Goal: Task Accomplishment & Management: Manage account settings

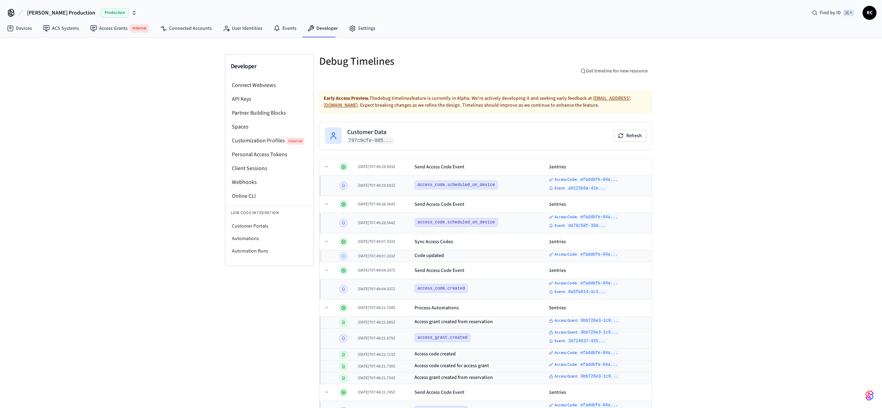
click at [46, 14] on span "Besty Production" at bounding box center [61, 13] width 68 height 8
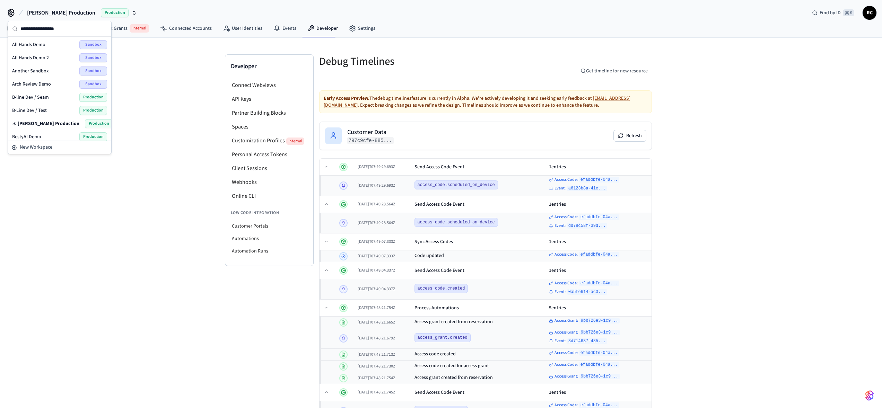
click at [50, 11] on span "Besty Production" at bounding box center [61, 13] width 68 height 8
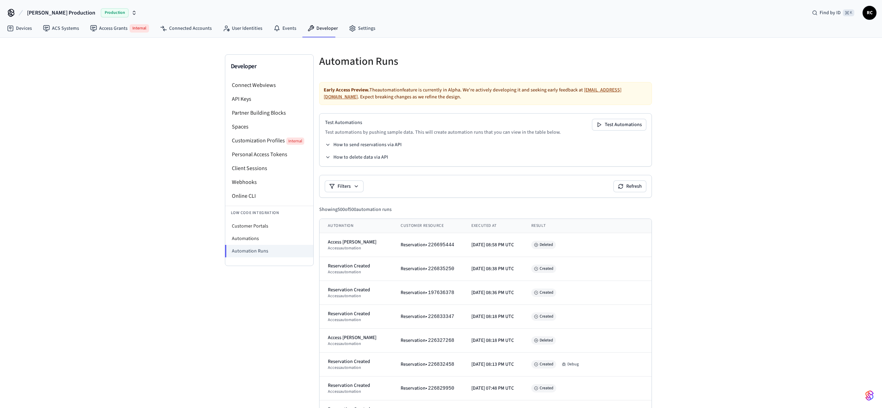
click at [46, 16] on span "Besty Production" at bounding box center [61, 13] width 68 height 8
type input "****"
click at [65, 59] on div "FeatherPMS Demo 2 Sandbox" at bounding box center [59, 57] width 95 height 9
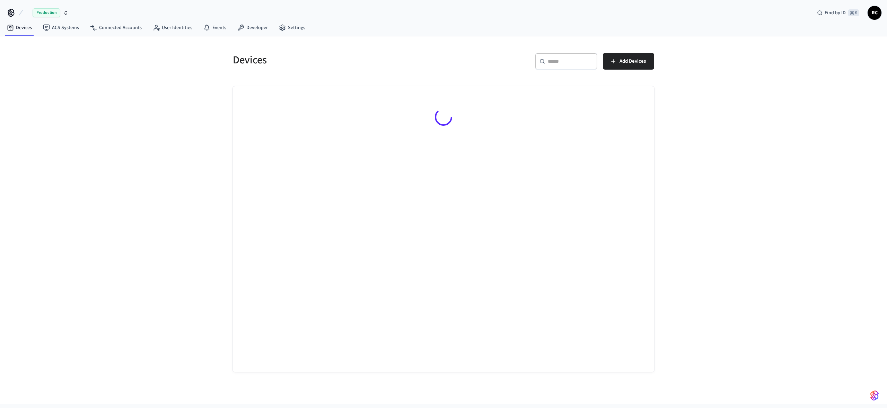
click at [102, 129] on div "Devices ​ ​ Add Devices" at bounding box center [443, 220] width 887 height 368
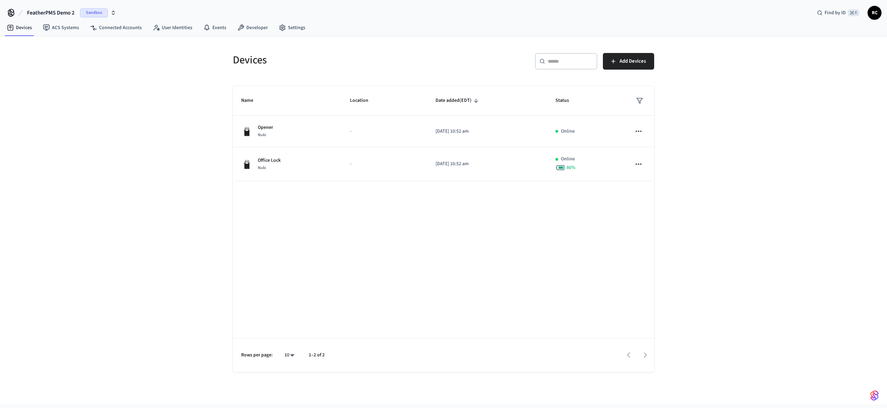
click at [725, 221] on div "Devices ​ ​ Add Devices Name Location Date added (EDT) Status Opener Nuki - [DA…" at bounding box center [443, 220] width 887 height 368
click at [726, 215] on div "Devices ​ ​ Add Devices Name Location Date added (EDT) Status Opener Nuki - [DA…" at bounding box center [443, 220] width 887 height 368
click at [737, 224] on div "Devices ​ ​ Add Devices Name Location Date added (EDT) Status Opener Nuki - [DA…" at bounding box center [443, 220] width 887 height 368
click at [173, 174] on div "Devices ​ ​ Add Devices Name Location Date added (EDT) Status Opener Nuki - [DA…" at bounding box center [443, 220] width 887 height 368
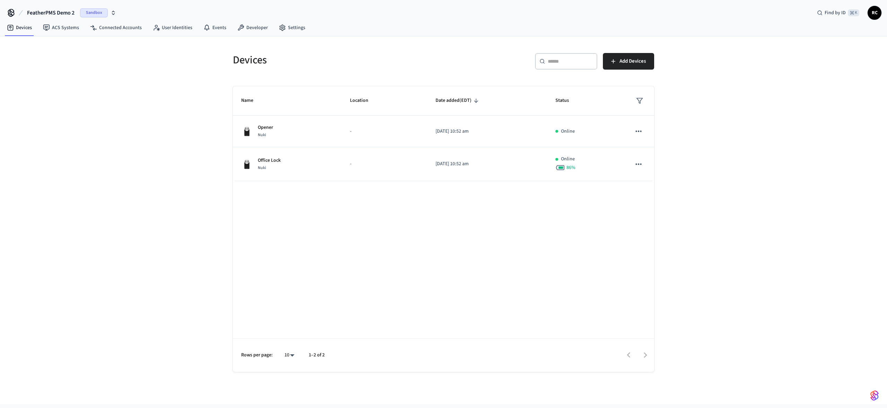
click at [163, 177] on div "Devices ​ ​ Add Devices Name Location Date added (EDT) Status Opener Nuki - [DA…" at bounding box center [443, 220] width 887 height 368
click at [545, 253] on div "Name Location Date added (EDT) Status Opener Nuki - 2025/08/29 at 10:52 am Onli…" at bounding box center [443, 229] width 421 height 286
click at [249, 29] on link "Developer" at bounding box center [253, 27] width 42 height 12
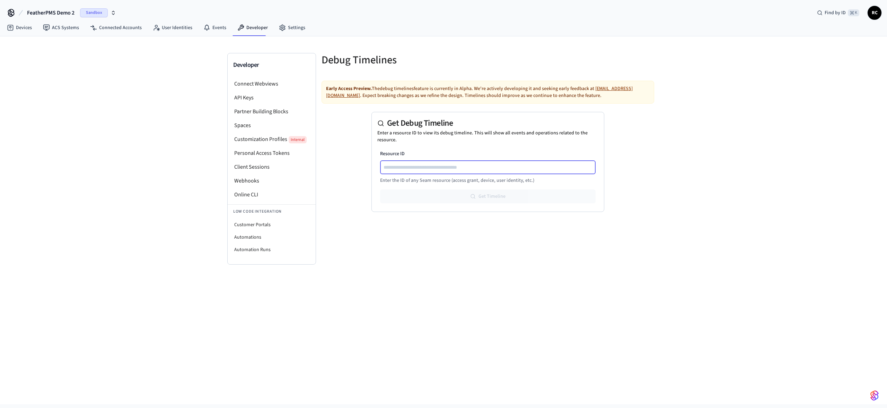
click at [474, 167] on input "Resource ID" at bounding box center [488, 167] width 215 height 8
click at [564, 143] on p "Enter a resource ID to view its debug timeline. This will show all events and o…" at bounding box center [487, 137] width 221 height 14
click at [547, 176] on div "Resource ID Enter the ID of any Seam resource (access grant, device, user ident…" at bounding box center [487, 167] width 215 height 34
click at [546, 166] on input "Resource ID" at bounding box center [488, 167] width 215 height 8
paste input "**********"
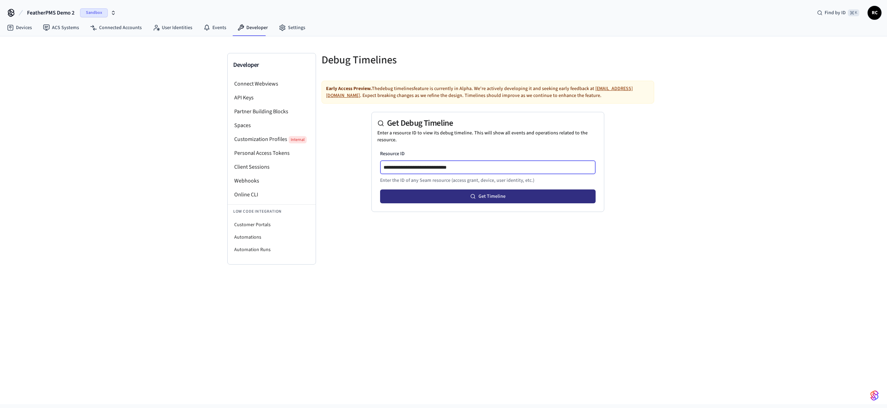
type input "**********"
click at [504, 196] on button "Get Timeline" at bounding box center [487, 196] width 215 height 14
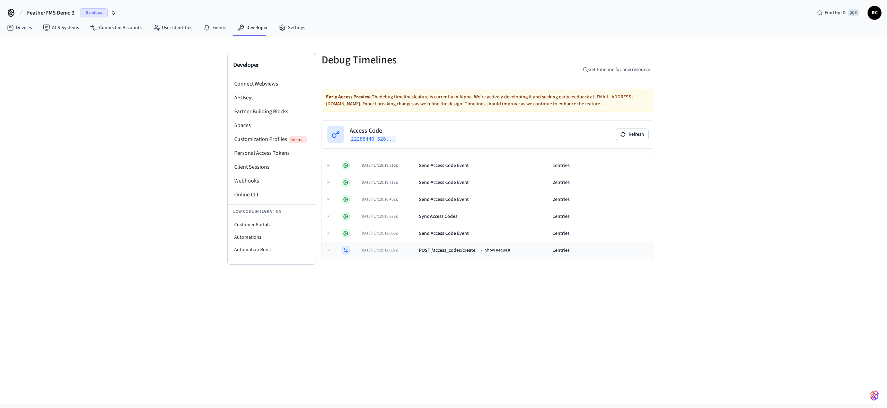
click at [403, 254] on td "2025-08-29T17:19:12.007Z" at bounding box center [387, 250] width 59 height 17
click at [503, 250] on button "Show Request" at bounding box center [495, 250] width 34 height 8
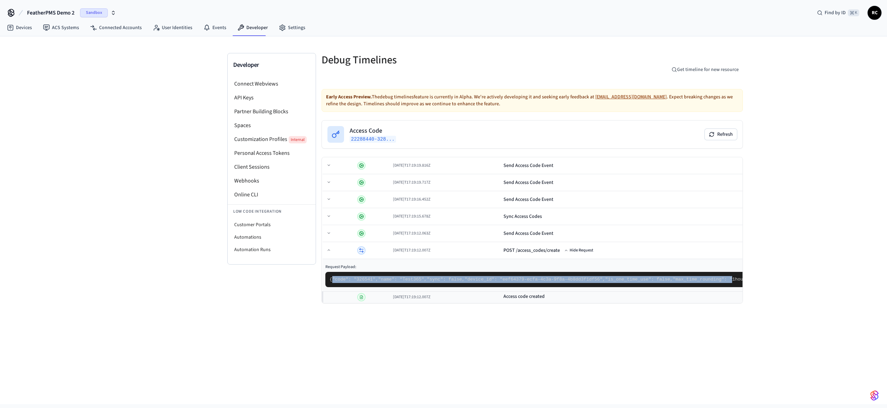
drag, startPoint x: 352, startPoint y: 277, endPoint x: 389, endPoint y: 318, distance: 55.4
click at [389, 287] on pre "{ "code": "326541", "name": "Test365", "sync": false, "device_id": "eef64379-ec…" at bounding box center [587, 279] width 524 height 15
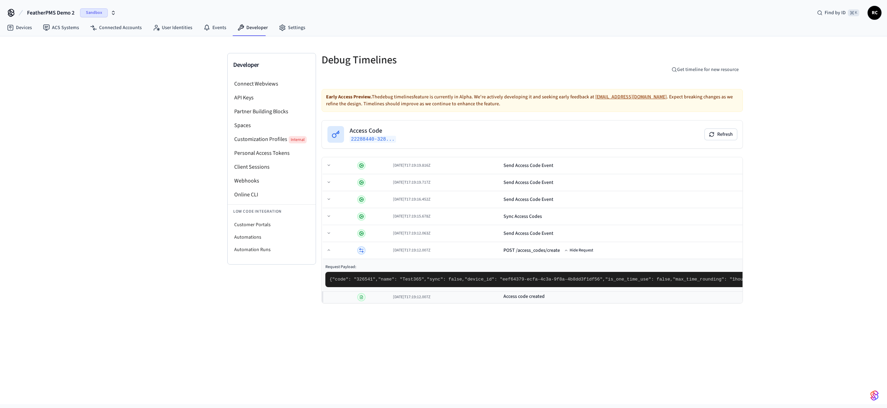
click at [444, 287] on pre "{ "code": "326541", "name": "Test365", "sync": false, "device_id": "eef64379-ec…" at bounding box center [587, 279] width 524 height 15
click at [563, 247] on button "Hide Request" at bounding box center [579, 250] width 32 height 8
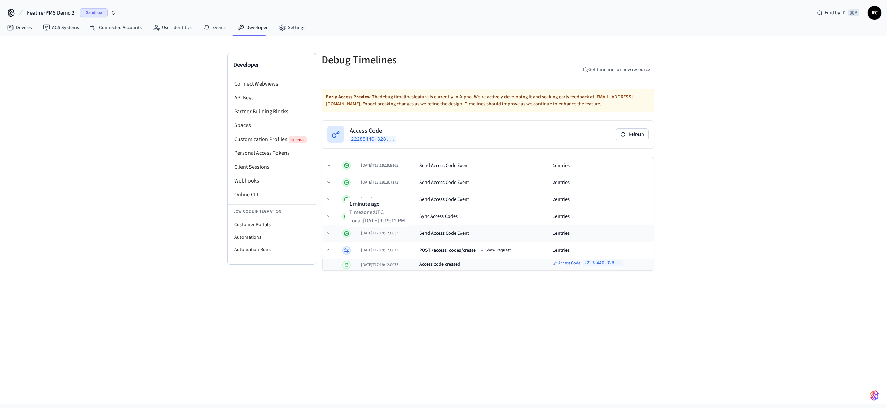
click at [385, 233] on span "2025-08-29T17:19:12.063Z" at bounding box center [379, 233] width 37 height 6
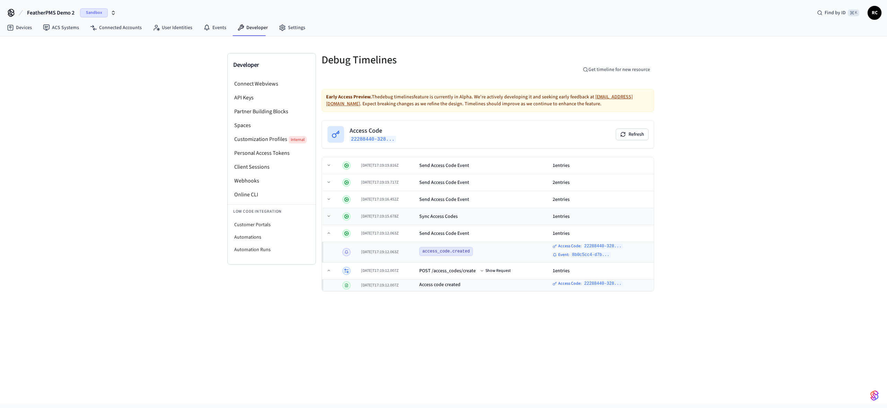
click at [485, 217] on div "Sync Access Codes" at bounding box center [483, 216] width 128 height 7
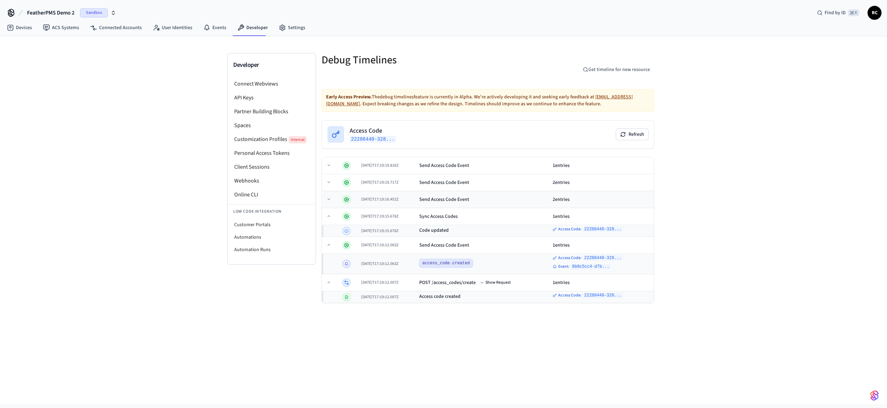
click at [485, 200] on div "Send Access Code Event" at bounding box center [483, 199] width 128 height 7
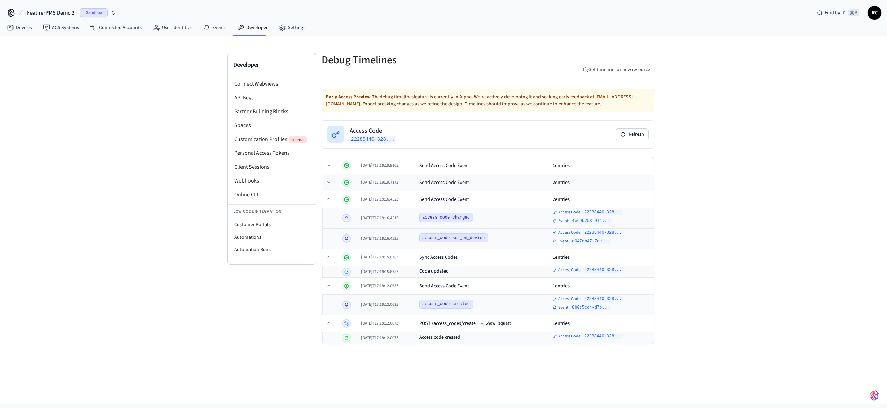
click at [414, 184] on div "2025-08-29T17:19:19.717Z" at bounding box center [387, 183] width 53 height 6
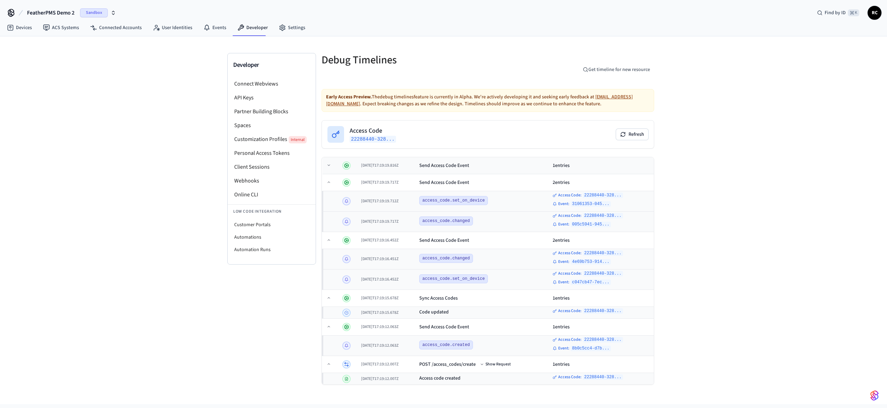
click at [414, 166] on div "2025-08-29T17:19:19.816Z" at bounding box center [387, 166] width 53 height 6
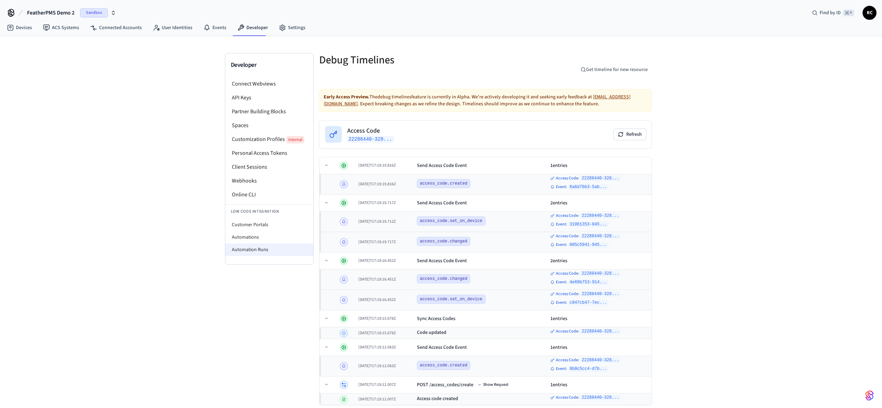
click at [253, 246] on li "Automation Runs" at bounding box center [269, 250] width 88 height 12
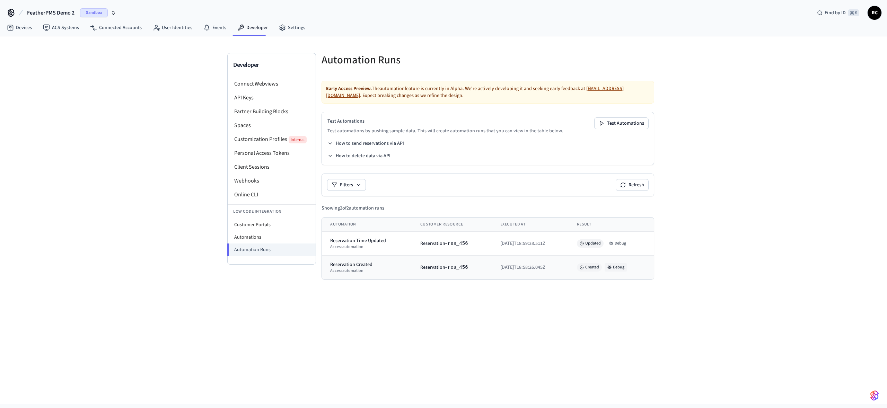
click at [617, 269] on button "Debug" at bounding box center [616, 267] width 23 height 8
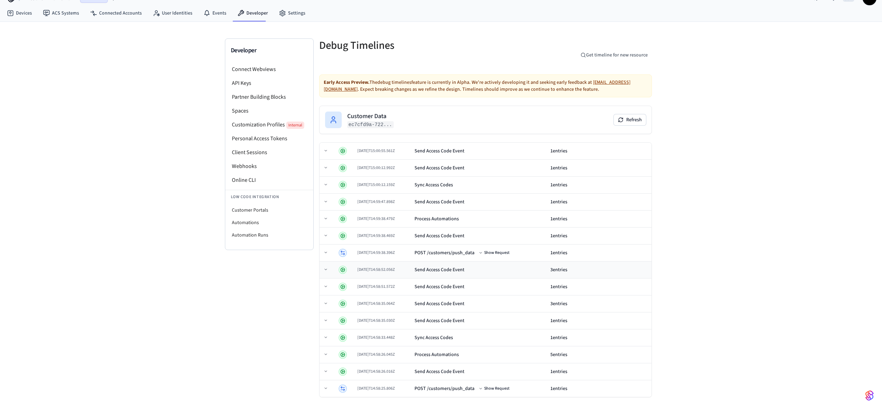
scroll to position [15, 0]
click at [388, 388] on span "2025-08-29T14:58:25.806Z" at bounding box center [375, 388] width 37 height 6
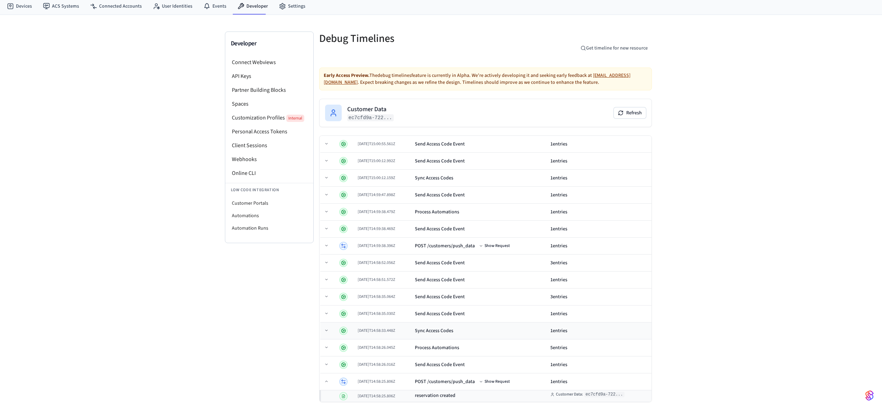
scroll to position [27, 0]
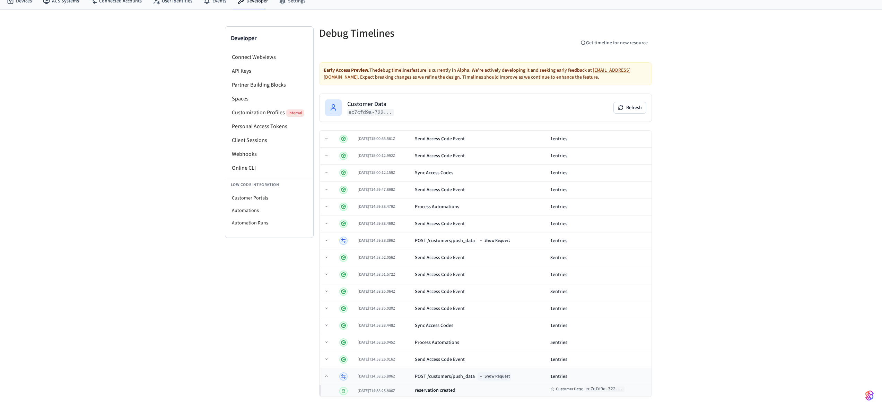
click at [497, 379] on button "Show Request" at bounding box center [494, 376] width 34 height 8
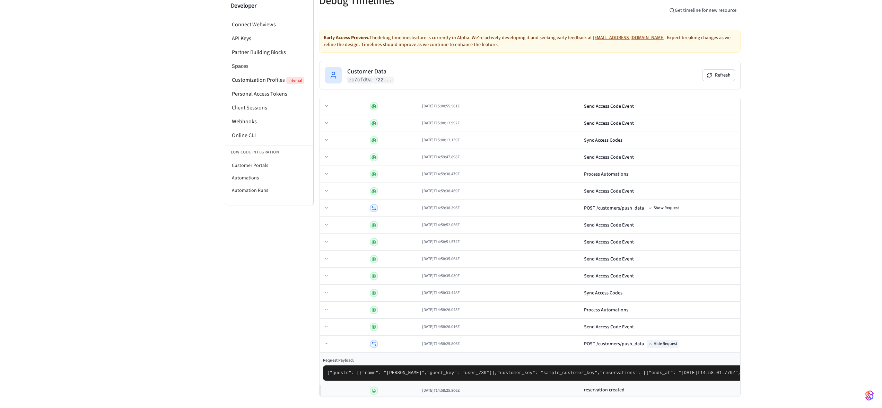
scroll to position [186, 0]
drag, startPoint x: 407, startPoint y: 346, endPoint x: 412, endPoint y: 349, distance: 5.3
click at [412, 365] on pre "{ "guests": [ { "name": "John Doe", "guest_key": "user_789" } ], "customer_key"…" at bounding box center [694, 372] width 743 height 15
drag, startPoint x: 428, startPoint y: 359, endPoint x: 354, endPoint y: 309, distance: 89.5
click at [354, 365] on pre "{ "guests": [ { "name": "John Doe", "guest_key": "user_789" } ], "customer_key"…" at bounding box center [694, 372] width 743 height 15
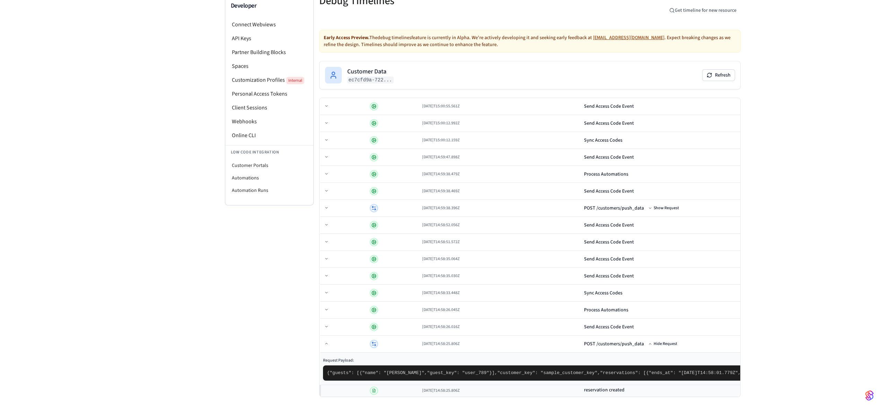
click at [480, 365] on pre "{ "guests": [ { "name": "John Doe", "guest_key": "user_789" } ], "customer_key"…" at bounding box center [694, 372] width 743 height 15
click at [422, 341] on span "2025-08-29T14:58:25.806Z" at bounding box center [440, 344] width 37 height 6
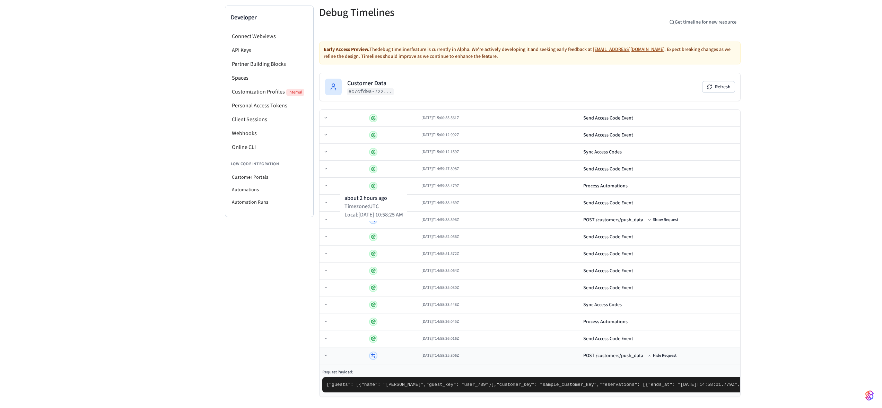
scroll to position [176, 0]
click at [583, 352] on div "POST /customers/push_data Hide Request" at bounding box center [772, 356] width 378 height 8
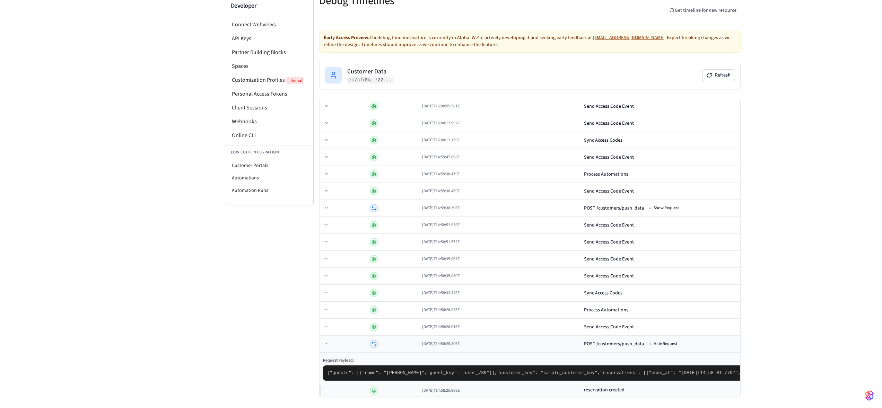
scroll to position [186, 0]
click at [422, 307] on span "2025-08-29T14:58:26.045Z" at bounding box center [440, 310] width 37 height 6
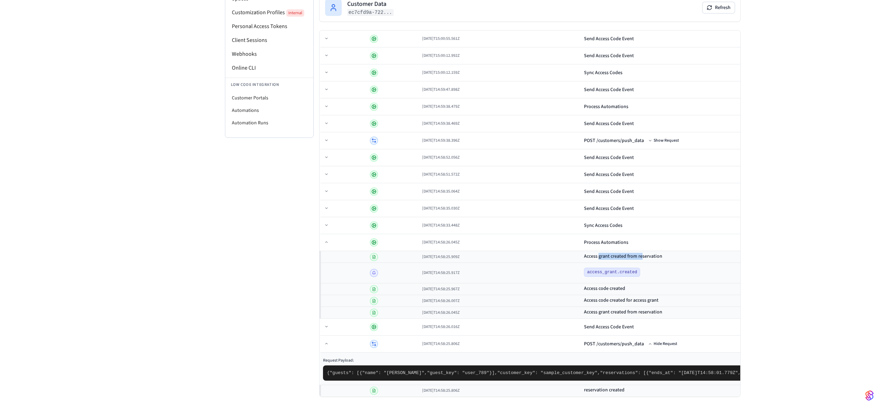
drag, startPoint x: 440, startPoint y: 199, endPoint x: 480, endPoint y: 199, distance: 40.2
click at [584, 253] on h3 "Access grant created from reservation" at bounding box center [623, 256] width 78 height 7
click at [419, 217] on td "2025-08-29T14:58:33.448Z" at bounding box center [500, 225] width 162 height 17
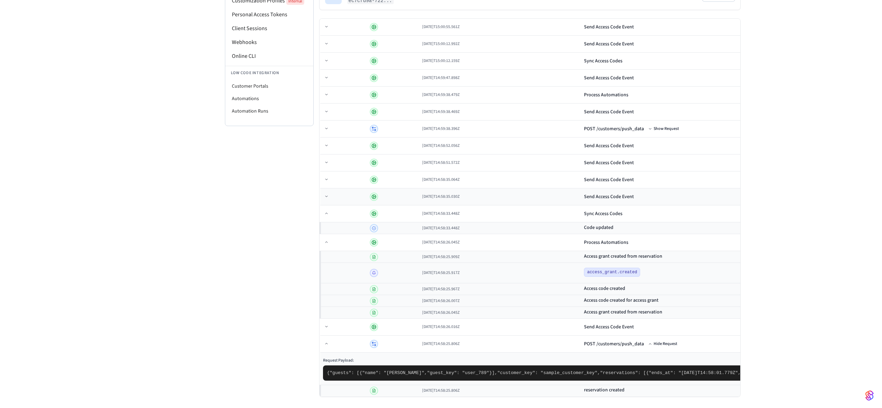
click at [581, 188] on td "Send Access Code Event" at bounding box center [773, 196] width 384 height 17
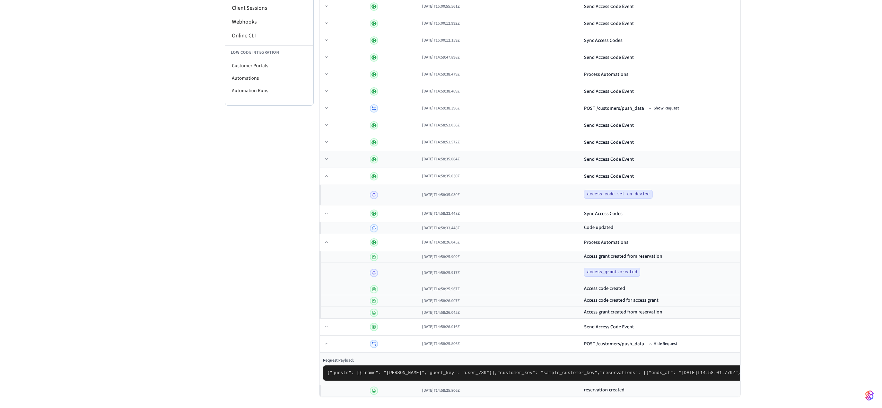
click at [584, 156] on div "Send Access Code Event" at bounding box center [609, 159] width 50 height 7
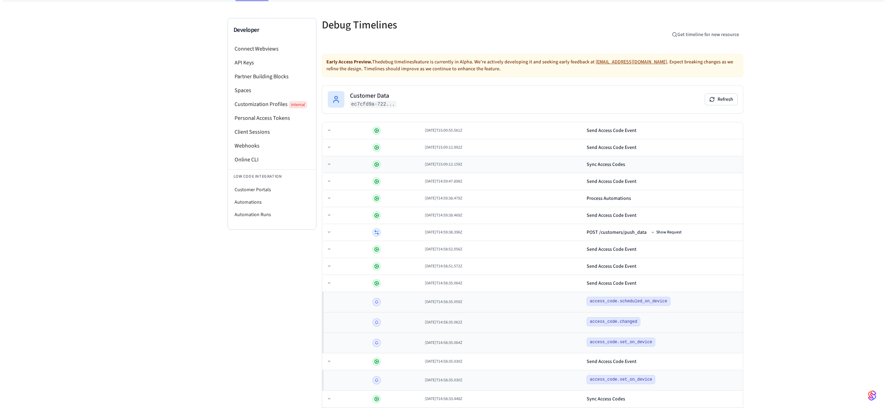
scroll to position [0, 0]
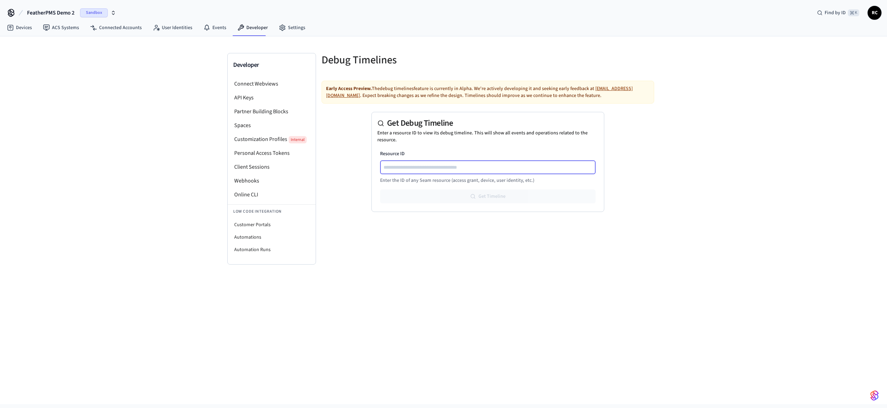
click at [446, 164] on input "Resource ID" at bounding box center [488, 167] width 215 height 8
click at [699, 150] on div "Developer Connect Webviews API Keys Partner Building Blocks Spaces Customizatio…" at bounding box center [443, 220] width 887 height 368
click at [389, 302] on div "Developer Connect Webviews API Keys Partner Building Blocks Spaces Customizatio…" at bounding box center [443, 220] width 887 height 368
click at [11, 26] on icon at bounding box center [10, 27] width 7 height 7
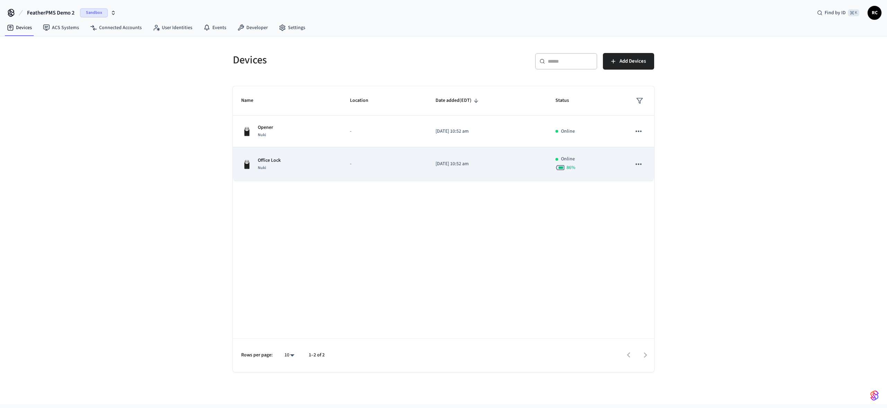
click at [338, 179] on td "Office Lock Nuki" at bounding box center [287, 164] width 109 height 34
click at [332, 169] on div "Office Lock Nuki" at bounding box center [287, 164] width 92 height 15
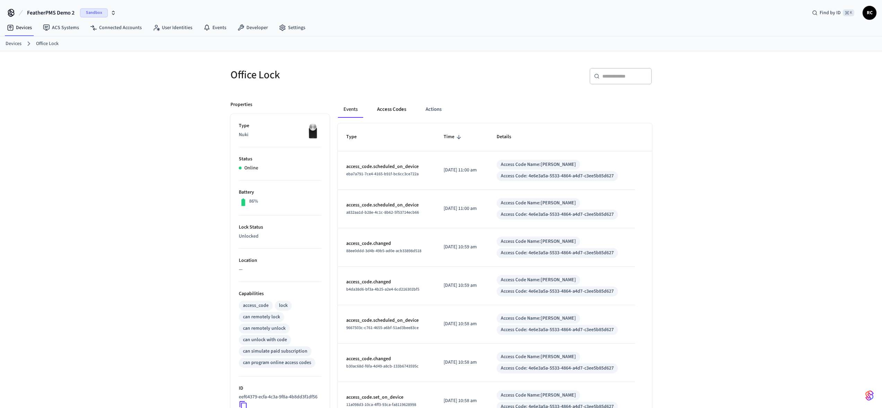
click at [388, 109] on button "Access Codes" at bounding box center [391, 109] width 40 height 17
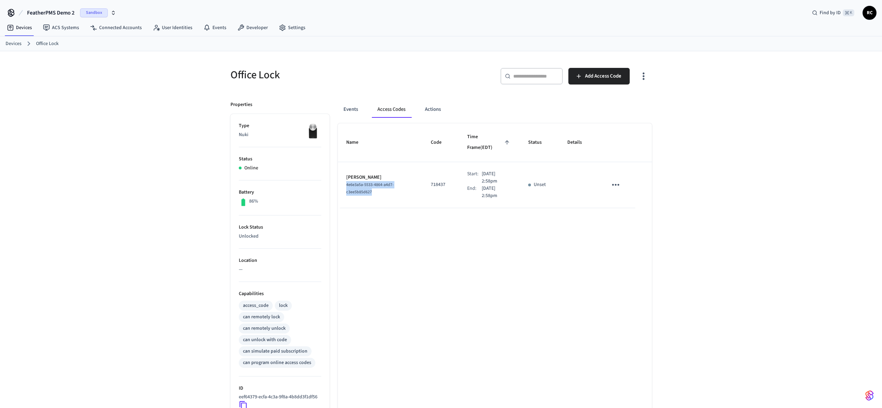
drag, startPoint x: 382, startPoint y: 183, endPoint x: 343, endPoint y: 176, distance: 39.7
click at [343, 176] on td "[PERSON_NAME] 4e6e3a5a-5533-4864-a4d7-c3ee5b85d627" at bounding box center [380, 185] width 85 height 46
copy span "4e6e3a5a-5533-4864-a4d7-c3ee5b85d627"
click at [471, 223] on div "Name Code Time Frame (EDT) Status Details [PERSON_NAME] 4e6e3a5a-5533-4864-a4d7…" at bounding box center [495, 316] width 314 height 387
click at [596, 76] on span "Add Access Code" at bounding box center [603, 76] width 36 height 9
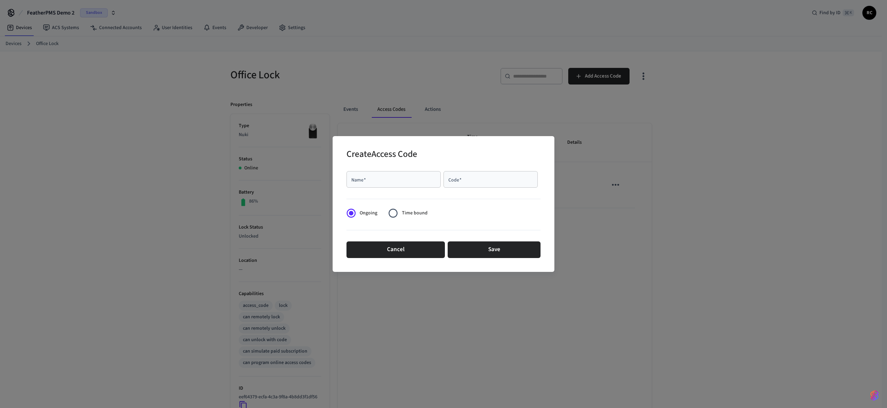
drag, startPoint x: 382, startPoint y: 185, endPoint x: 384, endPoint y: 182, distance: 3.7
click at [382, 184] on div "Name   *" at bounding box center [393, 179] width 94 height 17
type input "*******"
type input "******"
click at [501, 252] on button "Save" at bounding box center [494, 249] width 93 height 17
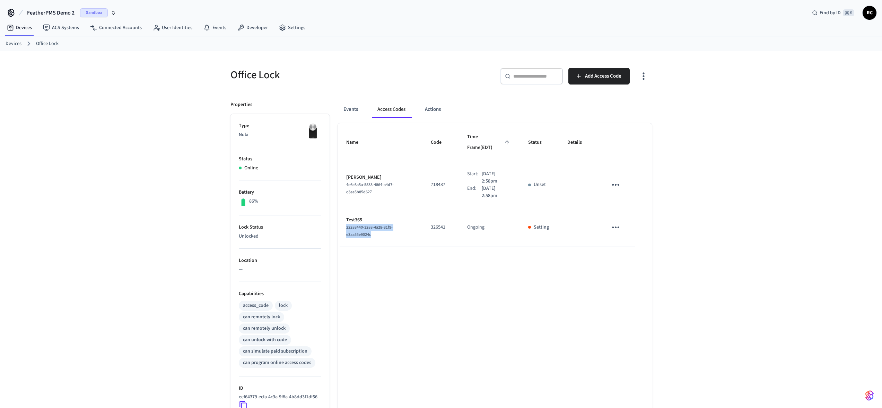
drag, startPoint x: 365, startPoint y: 223, endPoint x: 342, endPoint y: 219, distance: 23.6
click at [342, 219] on td "Test365 22288440-3288-4a28-81f9-e3aa55e9024c" at bounding box center [380, 227] width 85 height 39
copy span "22288440-3288-4a28-81f9-e3aa55e9024c"
click at [695, 314] on div "Office Lock ​ ​ Add Access Code Properties Type Nuki Status Online Battery 86% …" at bounding box center [441, 280] width 882 height 459
click at [501, 326] on div "Name Code Time Frame (EDT) Status Details John Doe 4e6e3a5a-5533-4864-a4d7-c3ee…" at bounding box center [495, 316] width 314 height 387
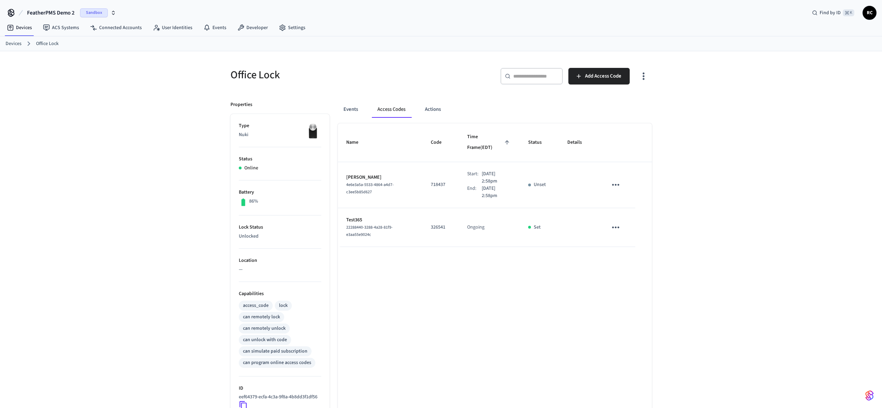
click at [731, 266] on div "Office Lock ​ ​ Add Access Code Properties Type Nuki Status Online Battery 86% …" at bounding box center [441, 280] width 882 height 459
drag, startPoint x: 617, startPoint y: 295, endPoint x: 619, endPoint y: 300, distance: 5.6
click at [617, 296] on div "Name Code Time Frame (EDT) Status Details John Doe 4e6e3a5a-5533-4864-a4d7-c3ee…" at bounding box center [495, 316] width 314 height 387
click at [567, 330] on div "Name Code Time Frame (EDT) Status Details John Doe 4e6e3a5a-5533-4864-a4d7-c3ee…" at bounding box center [495, 316] width 314 height 387
click at [613, 296] on div "Name Code Time Frame (EDT) Status Details John Doe 4e6e3a5a-5533-4864-a4d7-c3ee…" at bounding box center [495, 316] width 314 height 387
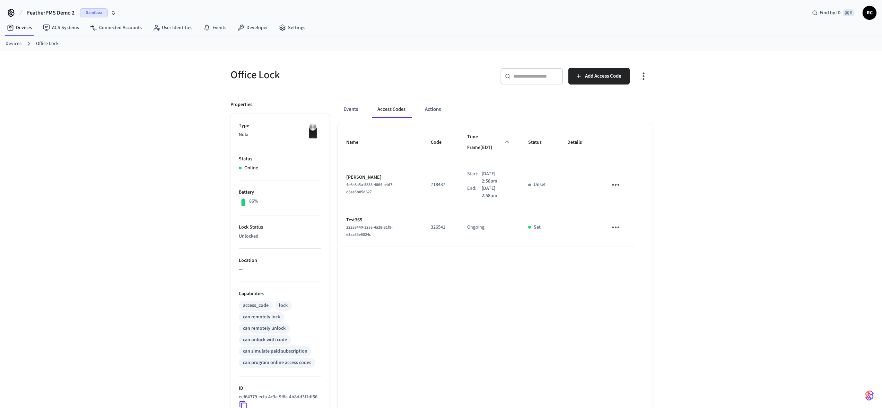
click at [612, 293] on div "Name Code Time Frame (EDT) Status Details John Doe 4e6e3a5a-5533-4864-a4d7-c3ee…" at bounding box center [495, 316] width 314 height 387
drag, startPoint x: 545, startPoint y: 370, endPoint x: 548, endPoint y: 340, distance: 30.0
click at [544, 369] on div "Name Code Time Frame (EDT) Status Details John Doe 4e6e3a5a-5533-4864-a4d7-c3ee…" at bounding box center [495, 316] width 314 height 387
click at [540, 169] on td "Unset" at bounding box center [539, 185] width 39 height 46
click at [512, 162] on td "Start: Aug 29th 2025 2:58pm End: Aug 31st 2025 2:58pm" at bounding box center [489, 185] width 61 height 46
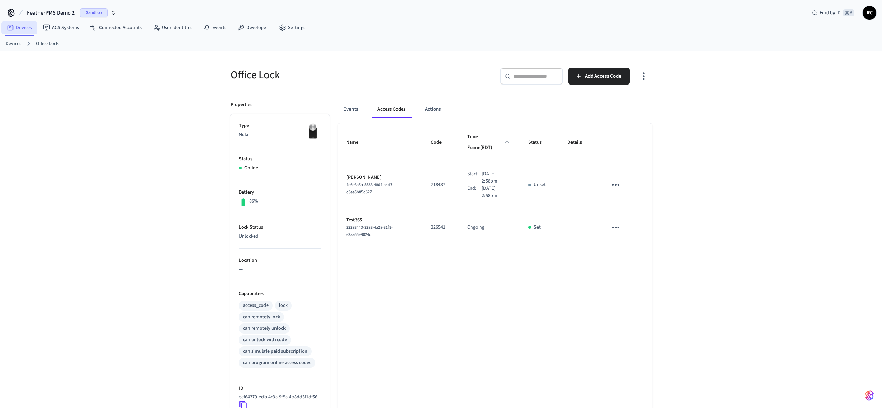
click at [24, 26] on link "Devices" at bounding box center [19, 27] width 36 height 12
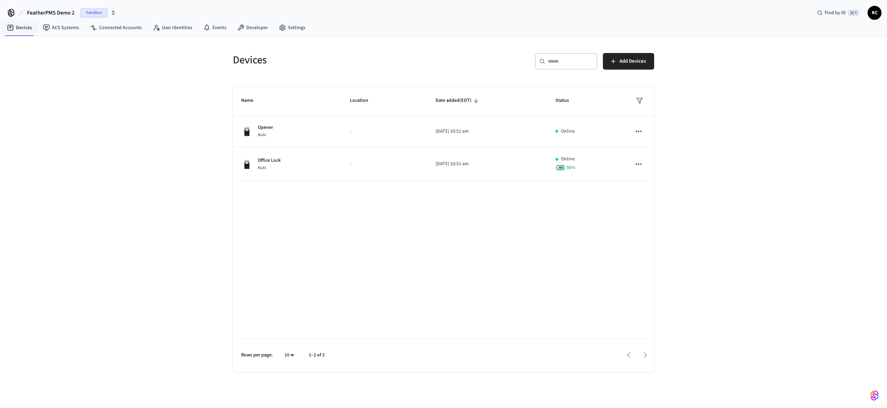
click at [761, 229] on div "Devices ​ ​ Add Devices Name Location Date added (EDT) Status Opener Nuki - 202…" at bounding box center [443, 220] width 887 height 368
click at [86, 50] on div "Devices ​ ​ Add Devices Name Location Date added (EDT) Status Opener Nuki - 202…" at bounding box center [443, 220] width 887 height 368
click at [244, 24] on link "Developer" at bounding box center [253, 27] width 42 height 12
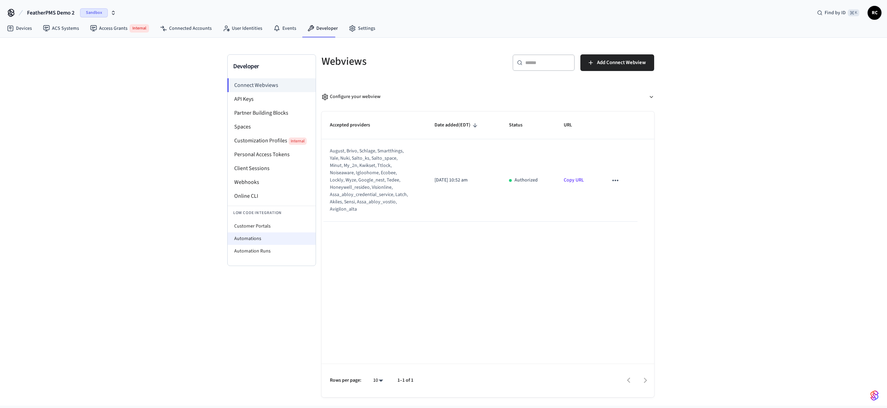
click at [267, 240] on li "Automations" at bounding box center [272, 238] width 88 height 12
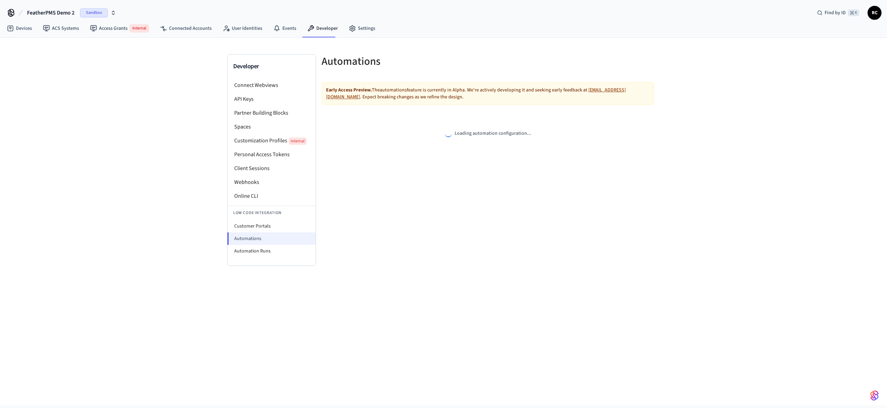
select select "**********"
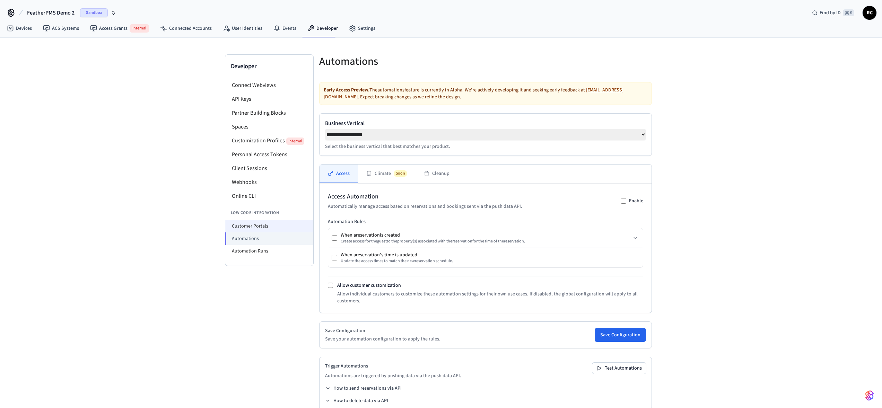
click at [260, 224] on li "Customer Portals" at bounding box center [269, 226] width 88 height 12
select select "**********"
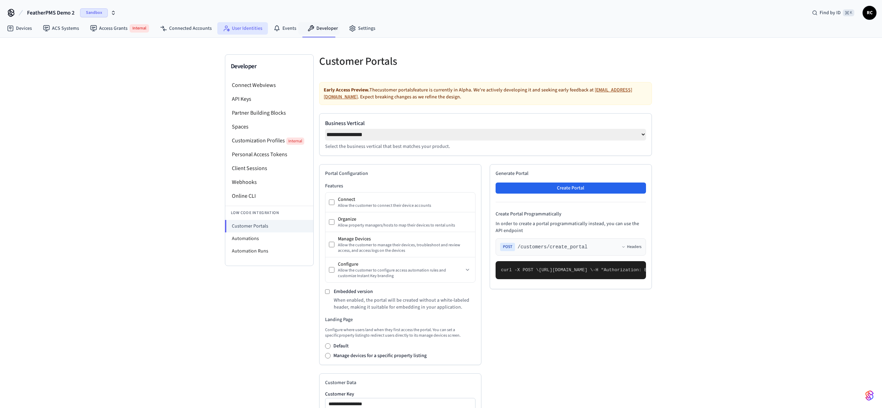
click at [262, 30] on link "User Identities" at bounding box center [242, 28] width 51 height 12
click at [279, 29] on link "Events" at bounding box center [285, 28] width 34 height 12
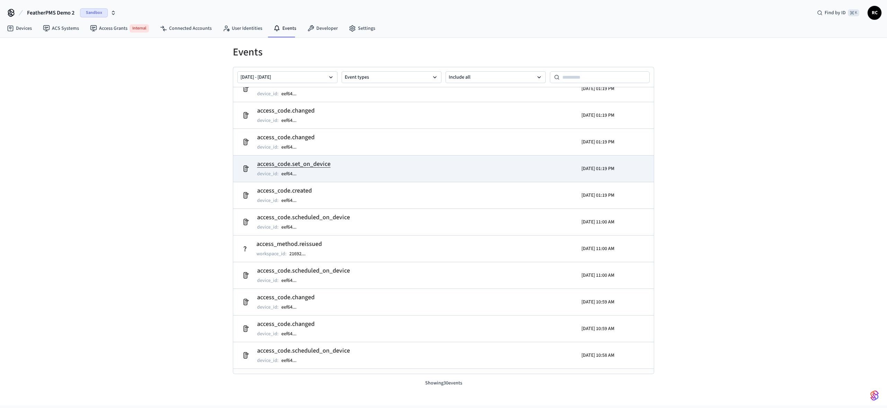
scroll to position [73, 0]
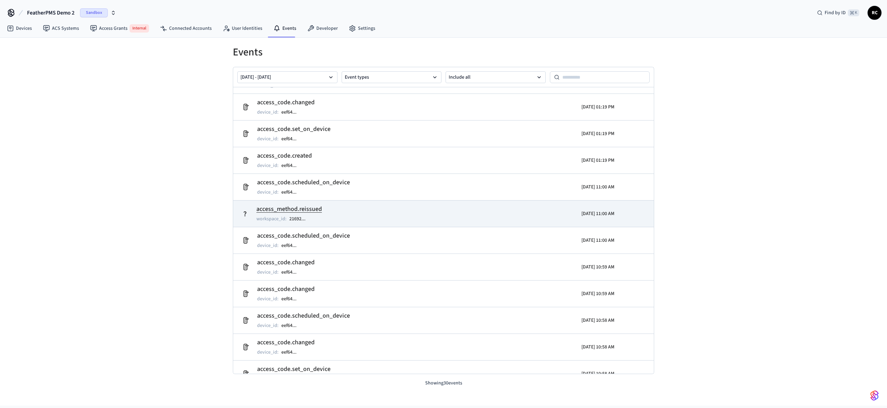
click at [292, 206] on h2 "access_method.reissued" at bounding box center [288, 209] width 65 height 10
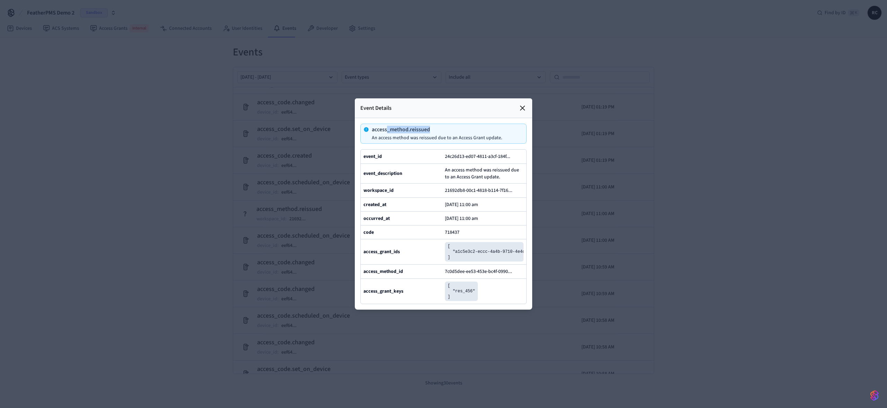
drag, startPoint x: 387, startPoint y: 115, endPoint x: 437, endPoint y: 118, distance: 50.0
click at [437, 127] on div "access_method.reissued An access method was reissued due to an Access Grant upd…" at bounding box center [437, 134] width 131 height 14
click at [422, 127] on p "access_method.reissued" at bounding box center [437, 130] width 131 height 6
drag, startPoint x: 393, startPoint y: 115, endPoint x: 426, endPoint y: 117, distance: 33.3
click at [426, 127] on p "access_method.reissued" at bounding box center [437, 130] width 131 height 6
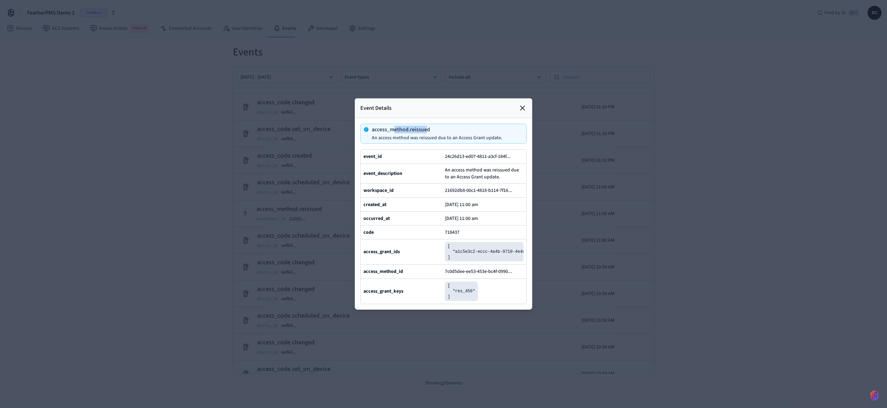
click at [426, 127] on p "access_method.reissued" at bounding box center [437, 130] width 131 height 6
click at [421, 127] on p "access_method.reissued" at bounding box center [437, 130] width 131 height 6
click at [390, 233] on div "code" at bounding box center [402, 232] width 79 height 8
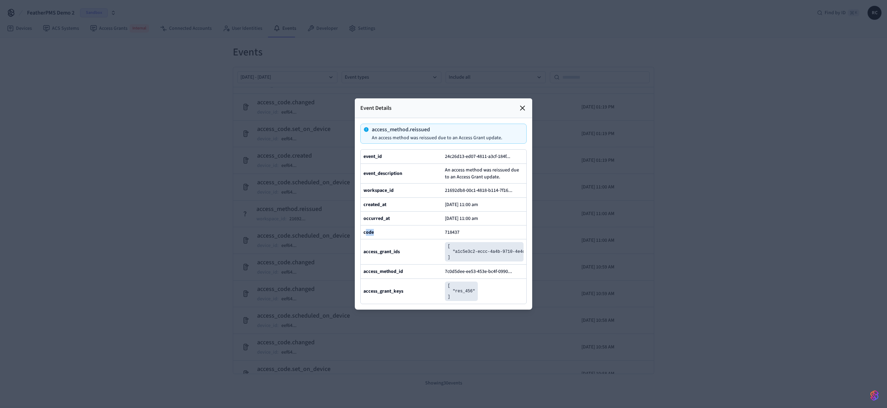
drag, startPoint x: 369, startPoint y: 233, endPoint x: 412, endPoint y: 234, distance: 43.7
click at [412, 234] on div "code" at bounding box center [402, 232] width 79 height 8
drag, startPoint x: 460, startPoint y: 234, endPoint x: 437, endPoint y: 234, distance: 23.6
click at [437, 234] on div "code 718437" at bounding box center [444, 232] width 166 height 14
click at [413, 235] on div "code" at bounding box center [402, 232] width 79 height 8
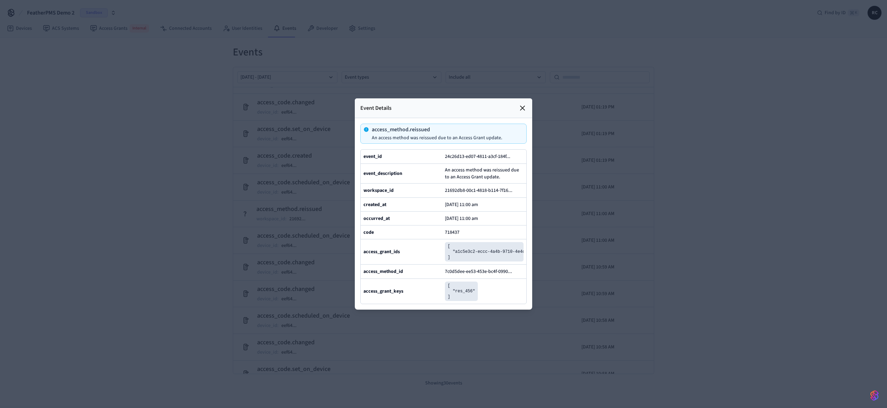
click at [310, 244] on div at bounding box center [443, 204] width 887 height 408
click at [521, 104] on icon at bounding box center [522, 108] width 8 height 8
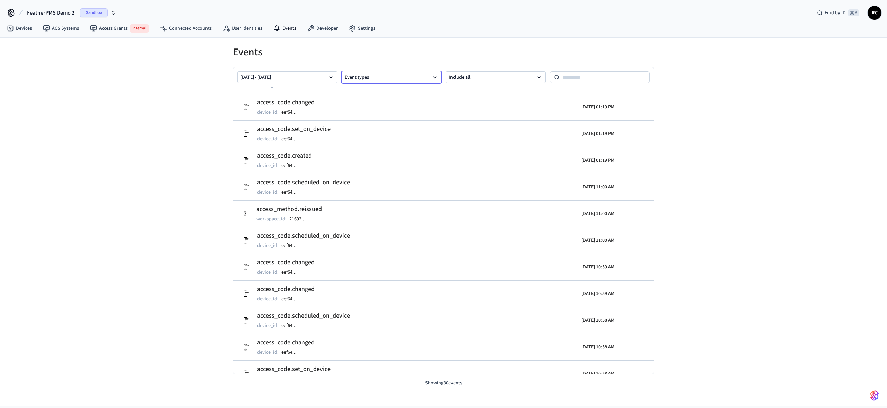
click at [407, 77] on button "Event types" at bounding box center [392, 77] width 100 height 12
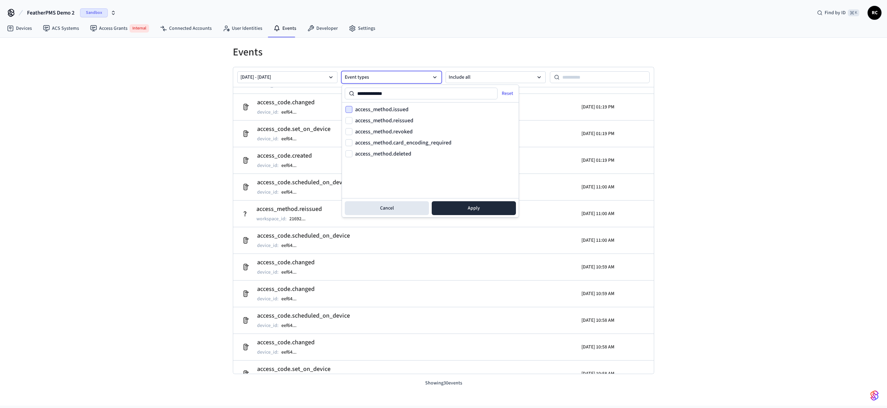
type input "**********"
click at [351, 110] on button "access_method.issued" at bounding box center [348, 109] width 7 height 7
click at [485, 209] on button "Apply" at bounding box center [474, 208] width 84 height 14
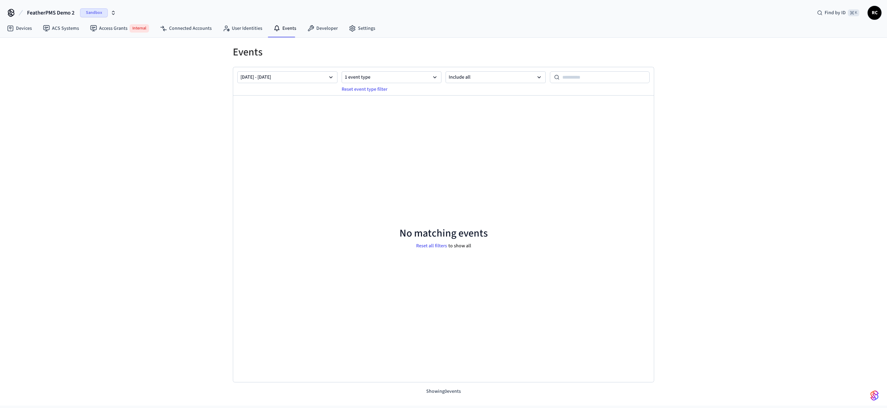
scroll to position [0, 0]
click at [512, 82] on button "Include all" at bounding box center [496, 77] width 100 height 12
click at [275, 77] on button "Aug 22 2025 - Aug 29 2025" at bounding box center [287, 77] width 100 height 12
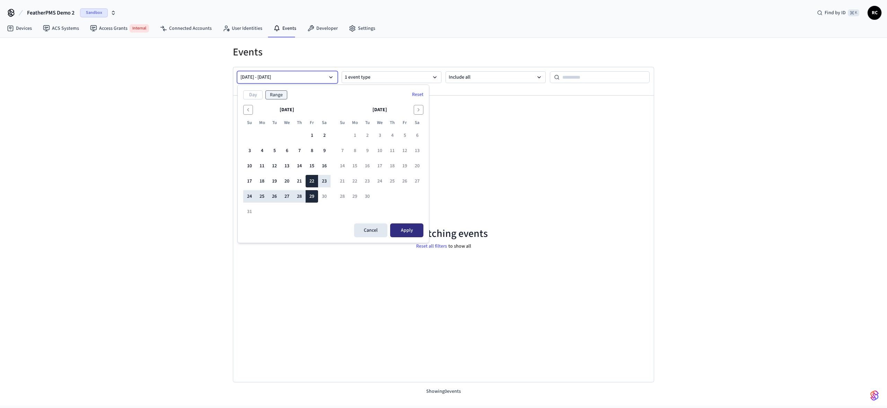
click at [404, 230] on button "Apply" at bounding box center [406, 230] width 33 height 14
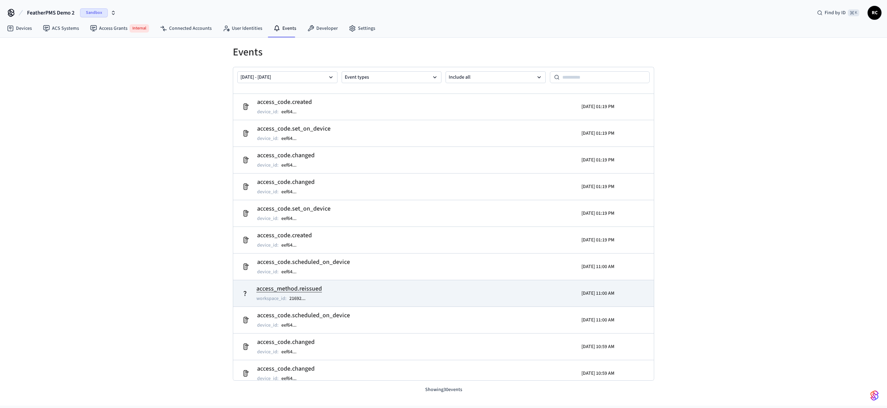
scroll to position [73, 0]
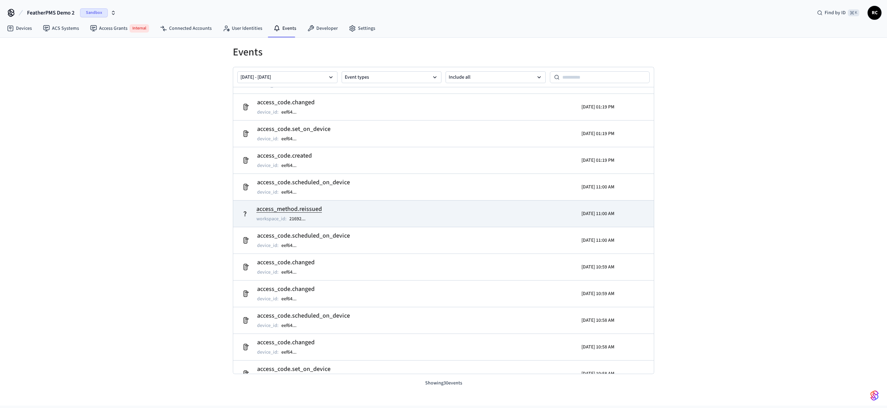
click at [279, 208] on h2 "access_method.reissued" at bounding box center [288, 209] width 65 height 10
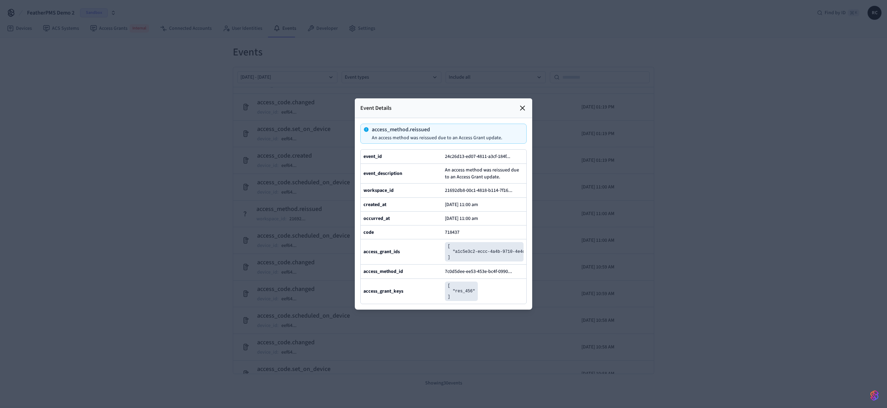
click at [295, 46] on div at bounding box center [443, 204] width 887 height 408
click at [524, 104] on icon at bounding box center [522, 108] width 8 height 8
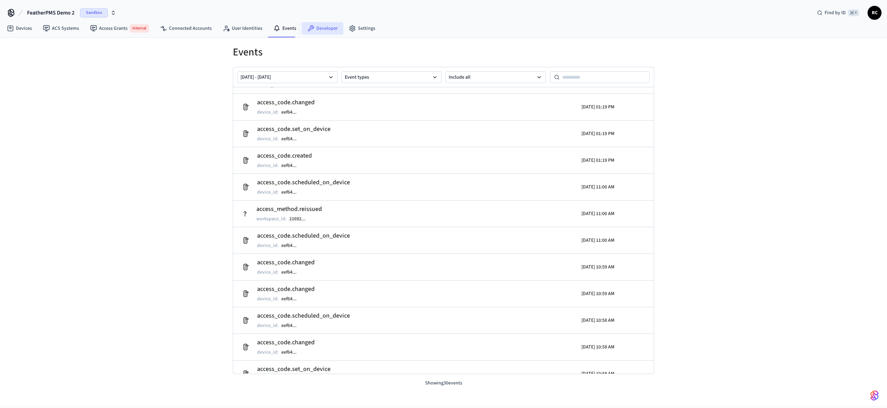
click at [324, 27] on link "Developer" at bounding box center [323, 28] width 42 height 12
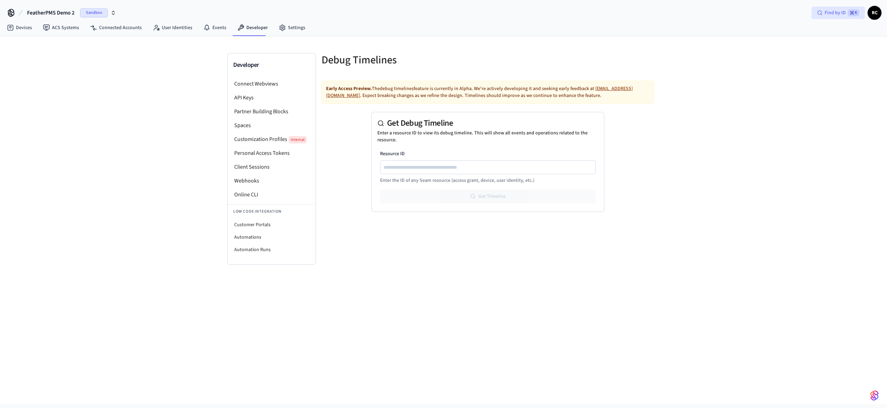
click at [835, 15] on span "Find by ID" at bounding box center [835, 12] width 21 height 7
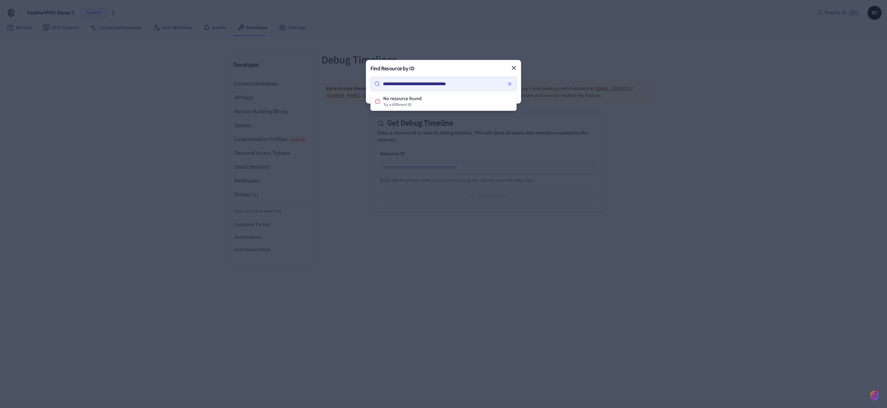
type input "**********"
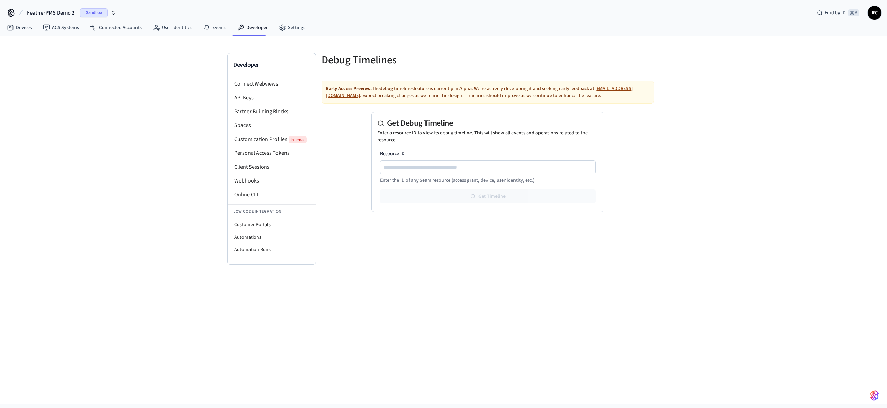
click at [75, 12] on button "FeatherPMS Demo 2 Sandbox" at bounding box center [71, 13] width 93 height 15
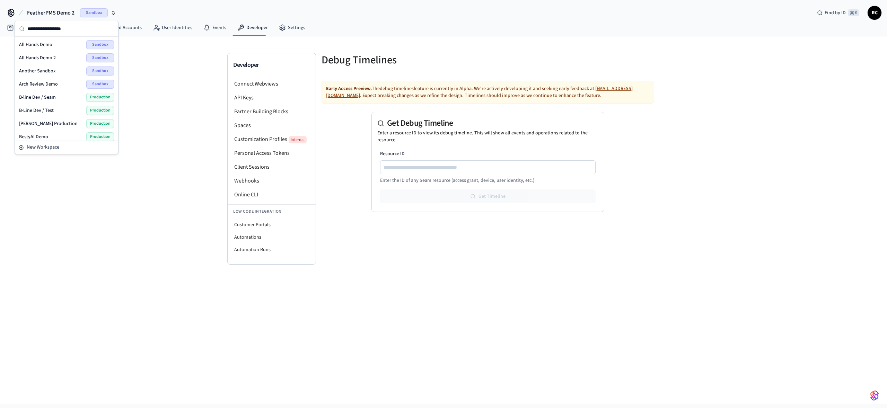
click at [457, 30] on div "Devices ACS Systems Connected Accounts User Identities Events Developer Settings" at bounding box center [443, 28] width 887 height 16
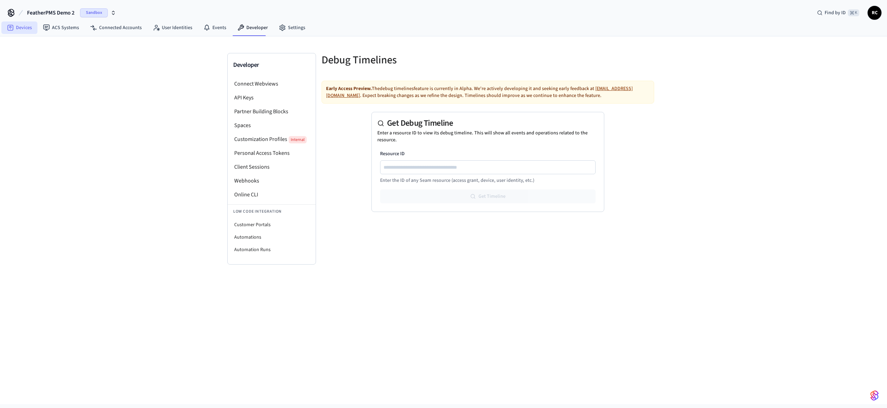
click at [32, 31] on link "Devices" at bounding box center [19, 27] width 36 height 12
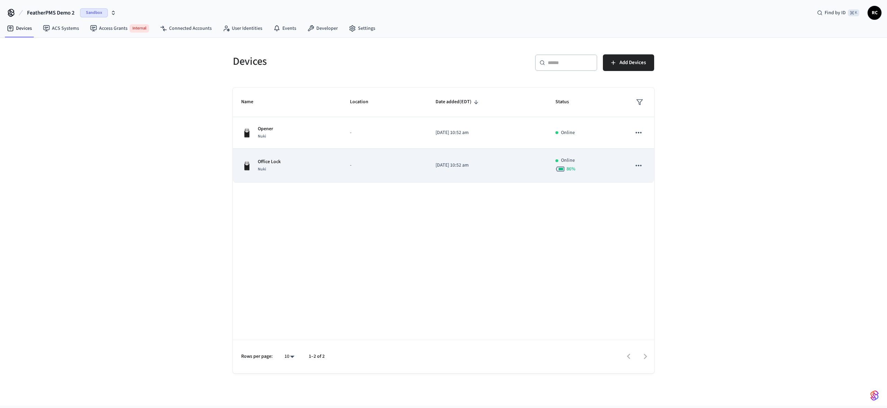
click at [302, 173] on td "Office Lock Nuki" at bounding box center [287, 166] width 109 height 34
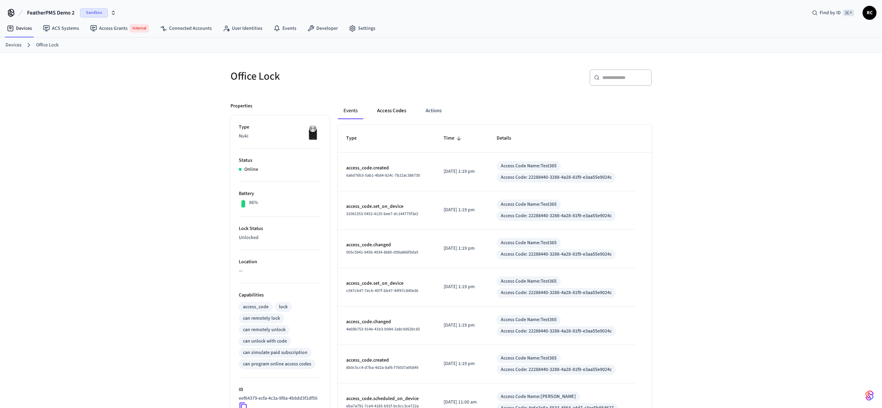
click at [385, 112] on button "Access Codes" at bounding box center [391, 111] width 40 height 17
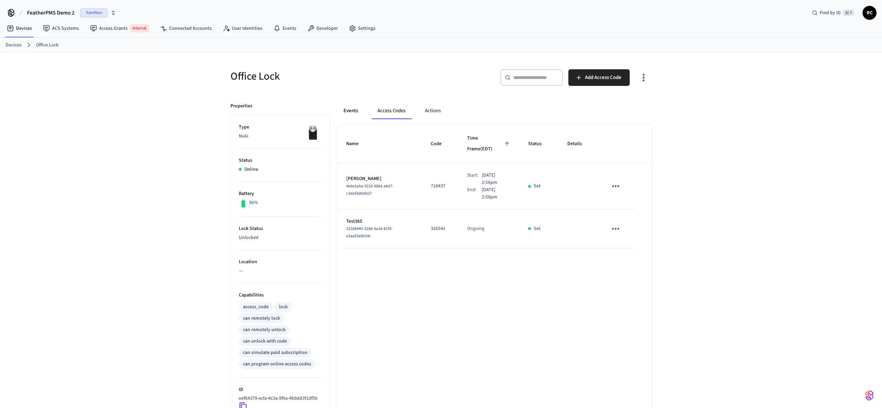
click at [339, 115] on button "Events" at bounding box center [351, 111] width 26 height 17
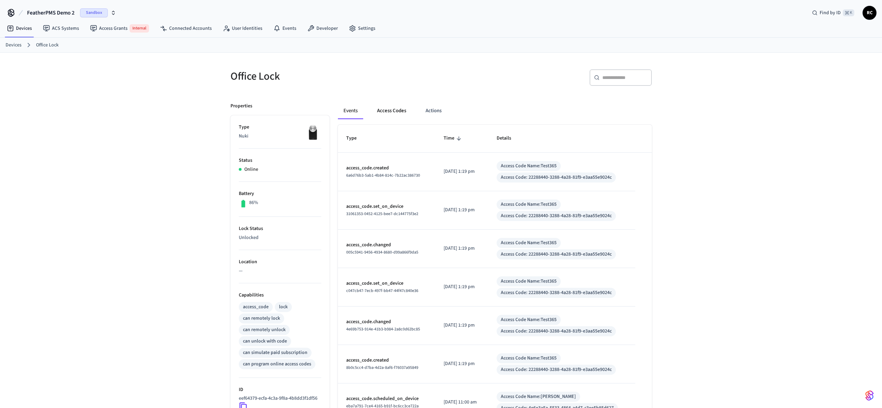
click at [388, 115] on button "Access Codes" at bounding box center [391, 111] width 40 height 17
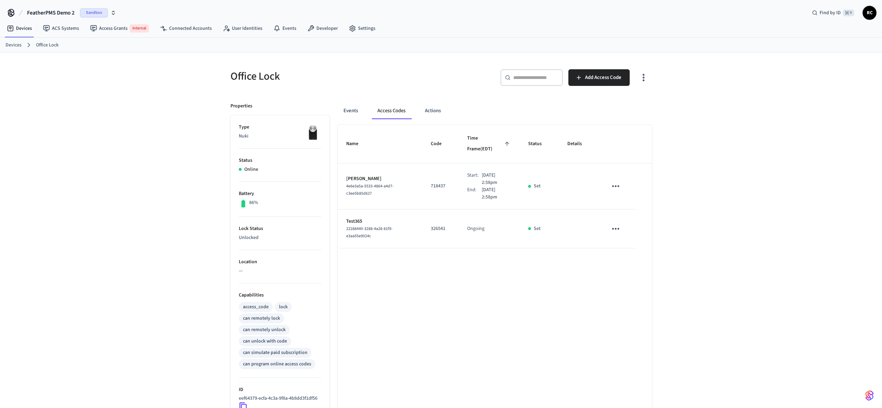
click at [782, 294] on div "Office Lock ​ ​ Add Access Code Properties Type Nuki Status Online Battery 86% …" at bounding box center [441, 282] width 882 height 459
click at [775, 291] on div "Office Lock ​ ​ Add Access Code Properties Type Nuki Status Online Battery 86% …" at bounding box center [441, 282] width 882 height 459
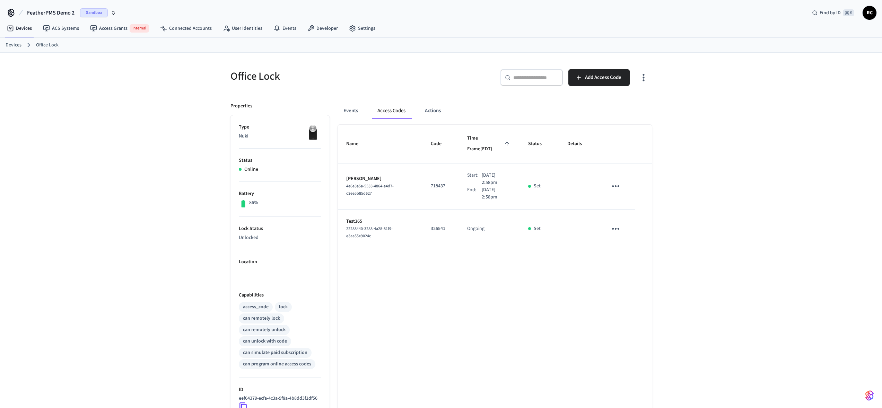
click at [775, 291] on div "Office Lock ​ ​ Add Access Code Properties Type Nuki Status Online Battery 86% …" at bounding box center [441, 282] width 882 height 459
click at [326, 36] on nav "Devices ACS Systems Access Grants Internal Connected Accounts User Identities E…" at bounding box center [190, 28] width 379 height 17
